Goal: Transaction & Acquisition: Purchase product/service

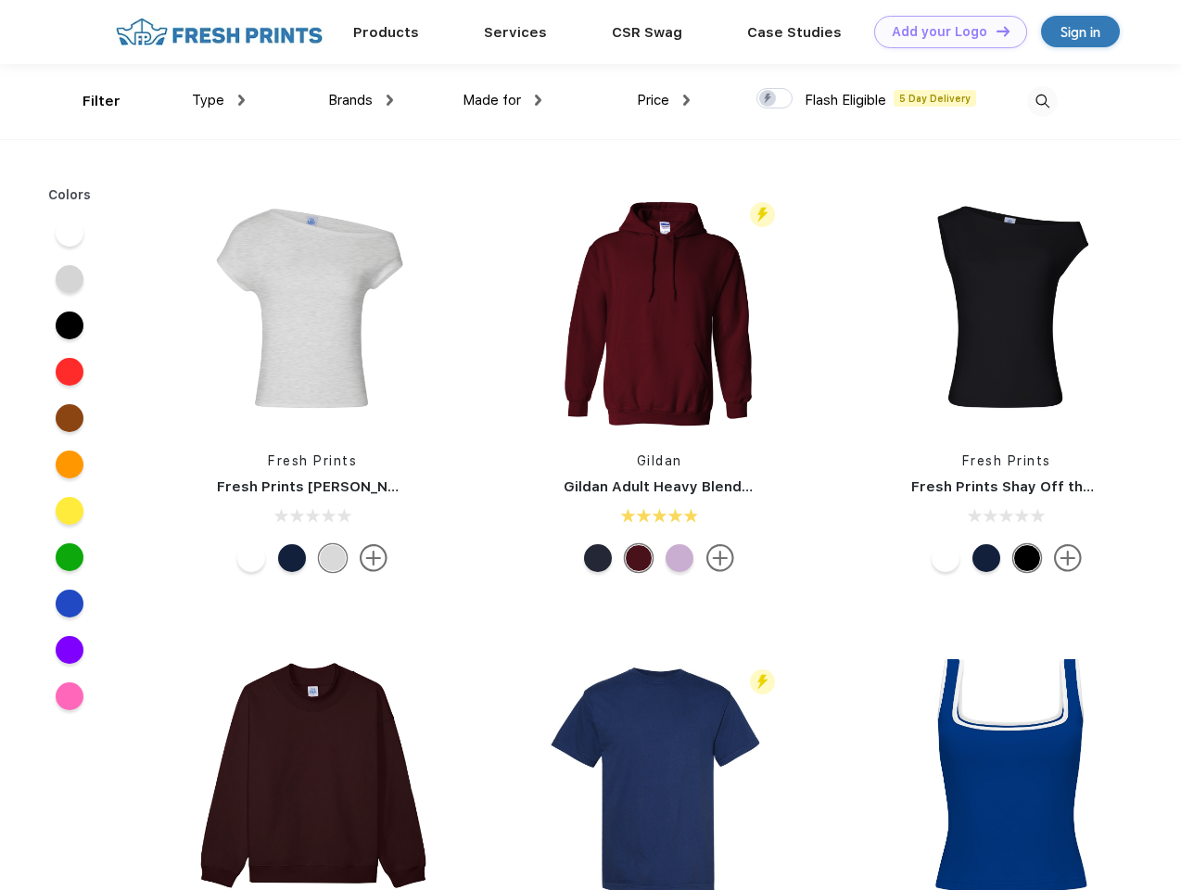
click at [944, 32] on link "Add your Logo Design Tool" at bounding box center [950, 32] width 153 height 32
click at [0, 0] on div "Design Tool" at bounding box center [0, 0] width 0 height 0
click at [995, 31] on link "Add your Logo Design Tool" at bounding box center [950, 32] width 153 height 32
click at [89, 101] on div "Filter" at bounding box center [101, 101] width 38 height 21
click at [219, 100] on span "Type" at bounding box center [208, 100] width 32 height 17
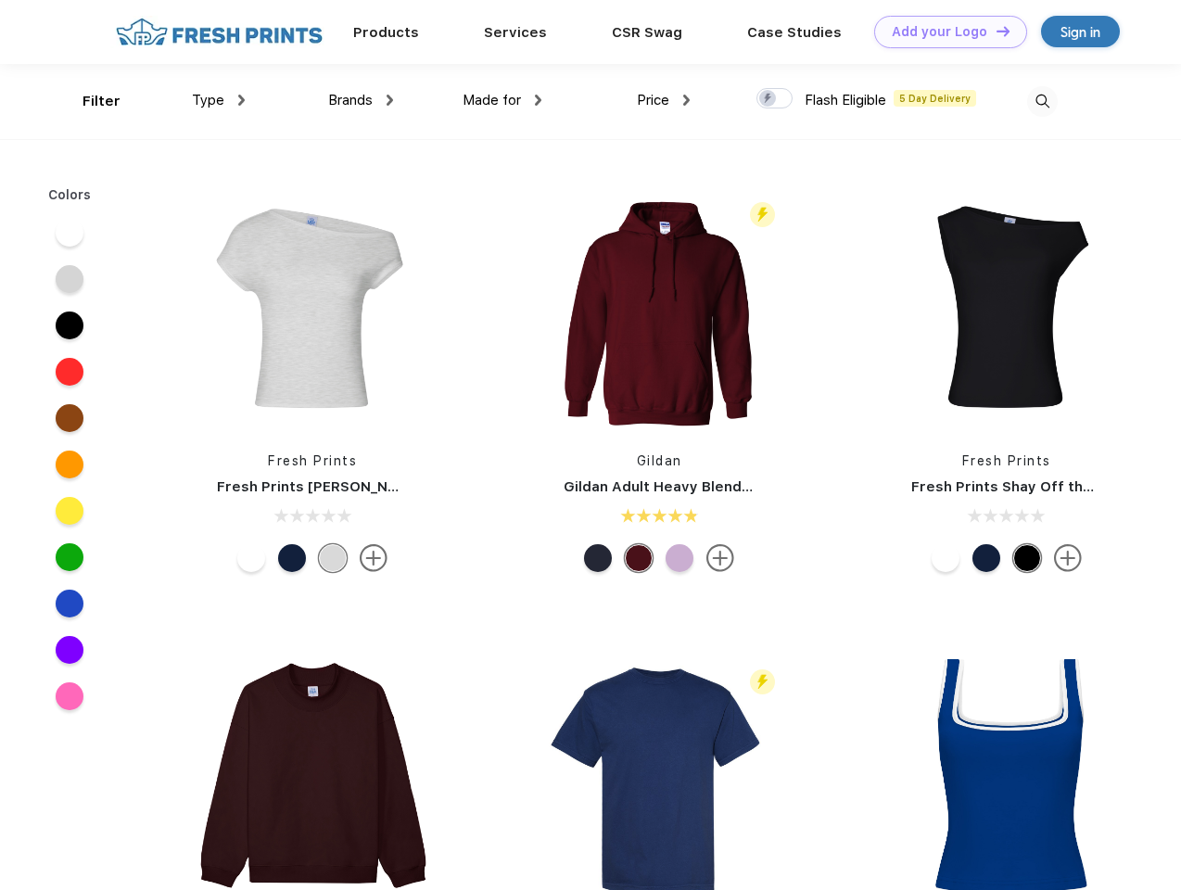
click at [361, 100] on span "Brands" at bounding box center [350, 100] width 44 height 17
click at [502, 100] on span "Made for" at bounding box center [492, 100] width 58 height 17
click at [664, 100] on span "Price" at bounding box center [653, 100] width 32 height 17
click at [775, 99] on div at bounding box center [774, 98] width 36 height 20
click at [768, 99] on input "checkbox" at bounding box center [762, 93] width 12 height 12
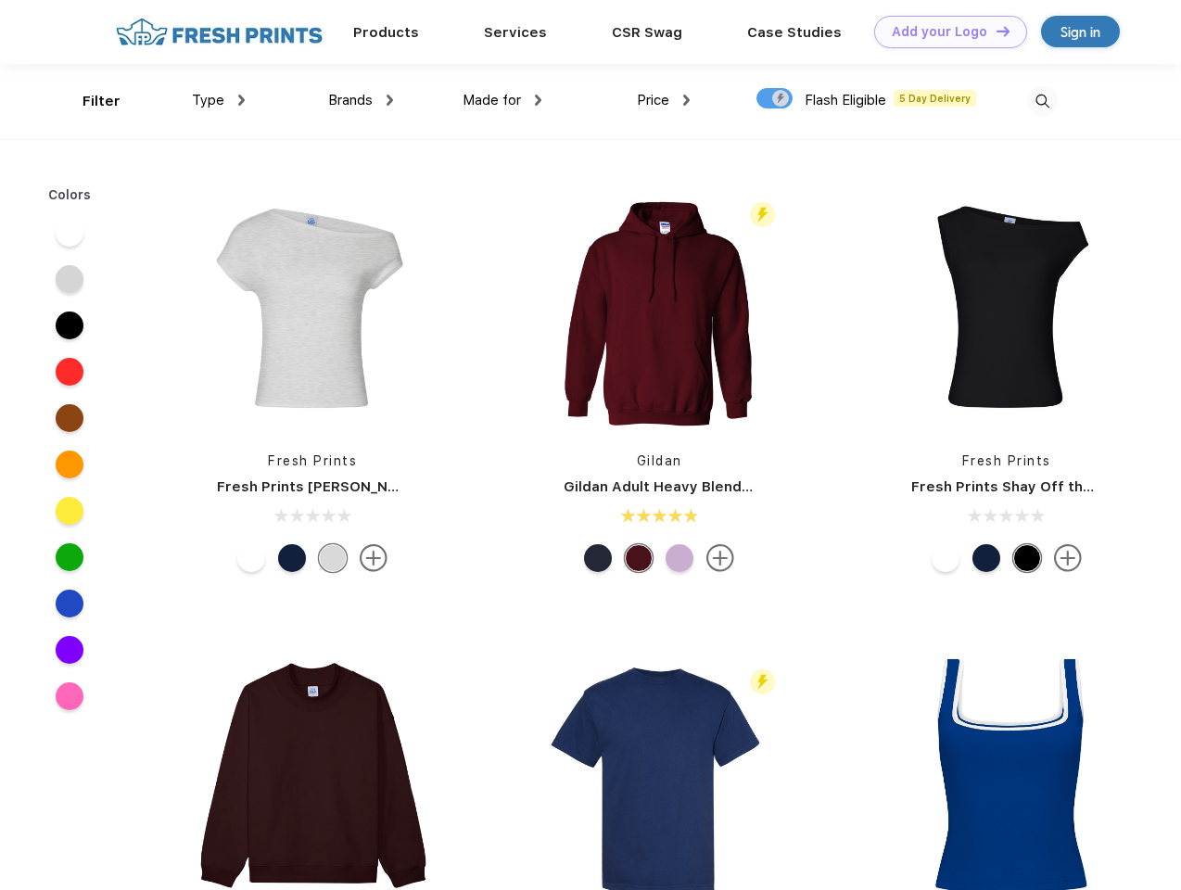
click at [1042, 101] on img at bounding box center [1042, 101] width 31 height 31
